Goal: Task Accomplishment & Management: Use online tool/utility

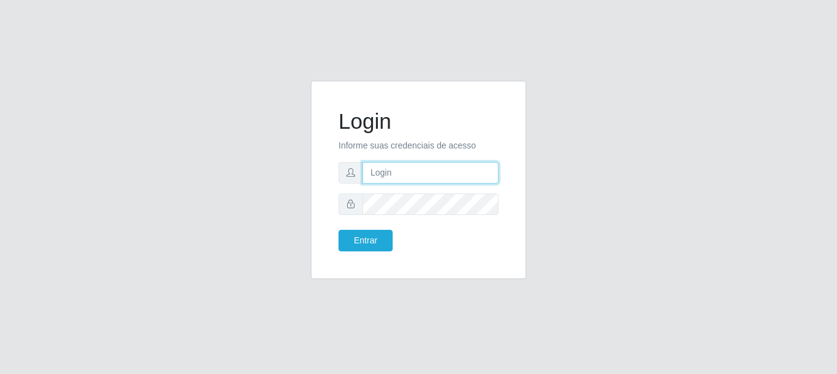
click at [412, 170] on input "text" at bounding box center [430, 173] width 136 height 22
type input "[EMAIL_ADDRESS][DOMAIN_NAME]"
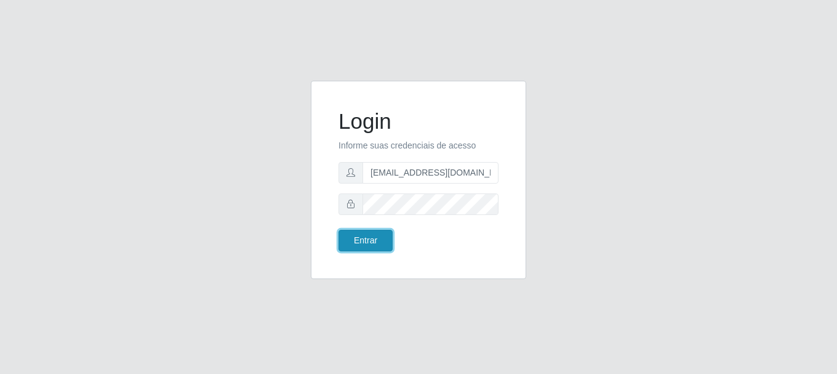
click at [350, 240] on button "Entrar" at bounding box center [365, 241] width 54 height 22
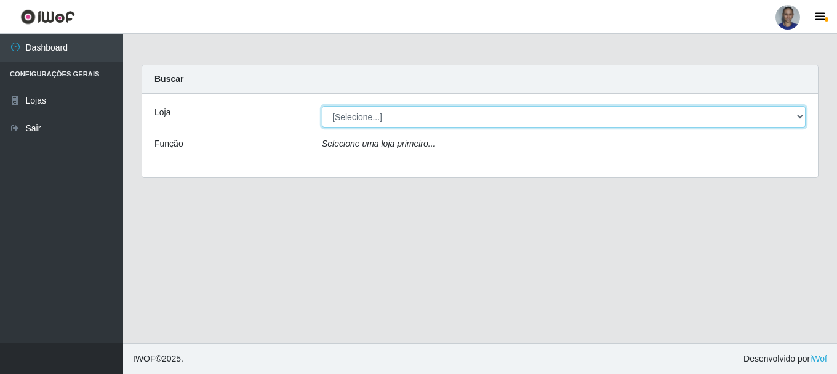
click at [774, 121] on select "[Selecione...] Supermercado [GEOGRAPHIC_DATA]" at bounding box center [564, 117] width 484 height 22
select select "165"
click at [322, 106] on select "[Selecione...] Supermercado [GEOGRAPHIC_DATA]" at bounding box center [564, 117] width 484 height 22
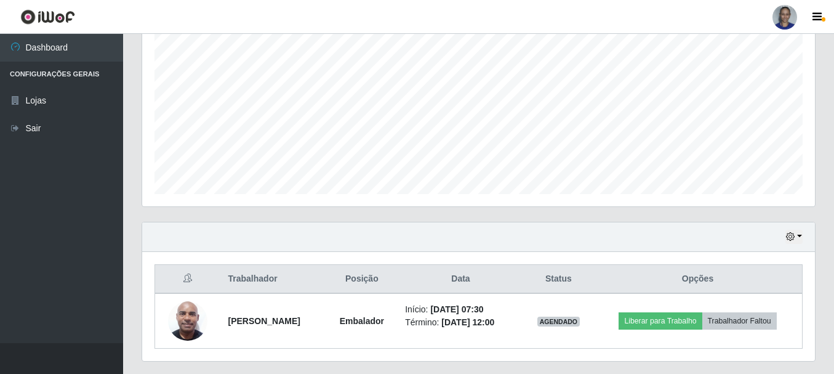
scroll to position [279, 0]
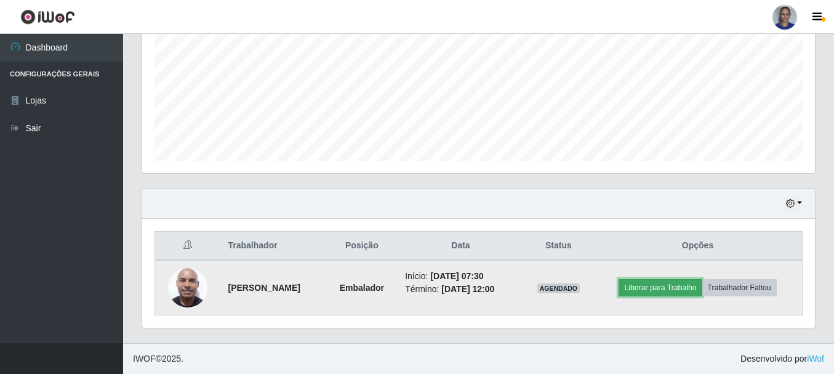
click at [644, 289] on button "Liberar para Trabalho" at bounding box center [659, 287] width 83 height 17
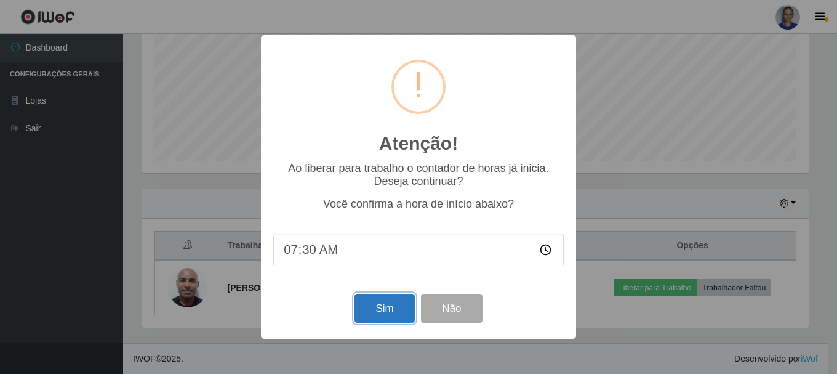
click at [366, 311] on button "Sim" at bounding box center [384, 308] width 60 height 29
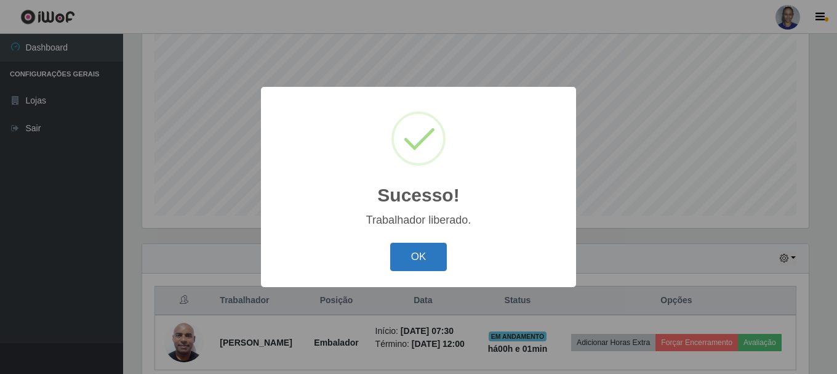
click at [416, 262] on button "OK" at bounding box center [418, 256] width 57 height 29
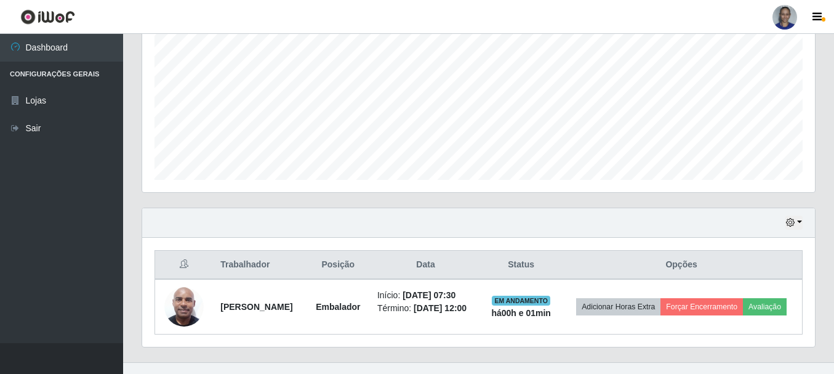
scroll to position [279, 0]
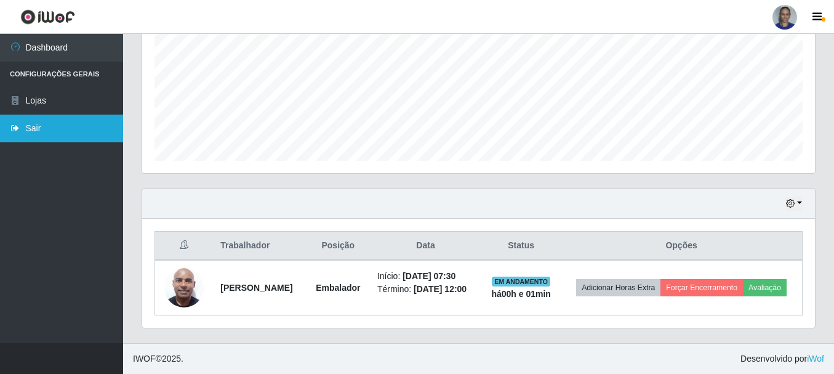
click at [37, 129] on link "Sair" at bounding box center [61, 128] width 123 height 28
